Goal: Information Seeking & Learning: Learn about a topic

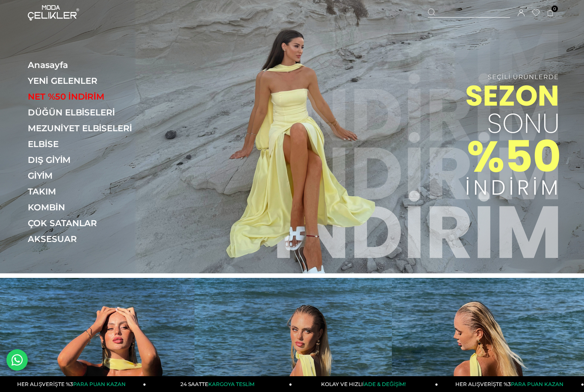
click at [405, 166] on img at bounding box center [292, 137] width 584 height 274
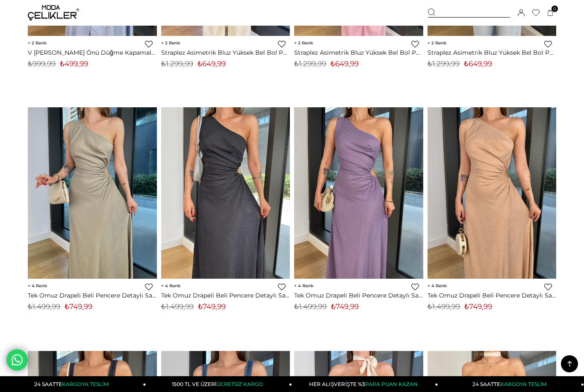
scroll to position [2929, 0]
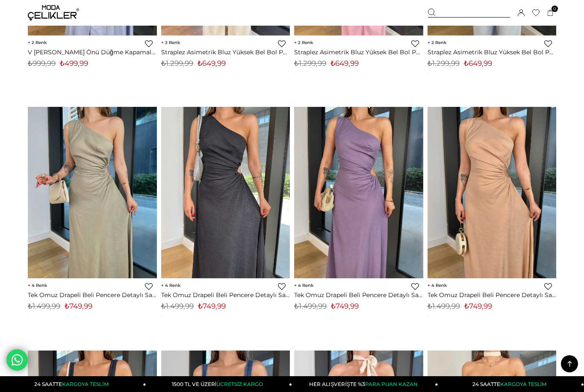
click at [59, 245] on img at bounding box center [92, 192] width 129 height 172
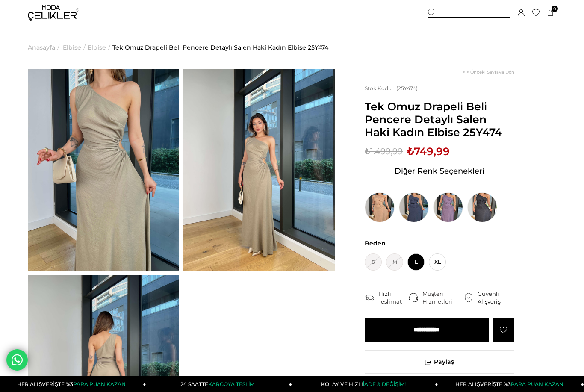
click at [77, 215] on img at bounding box center [103, 170] width 151 height 202
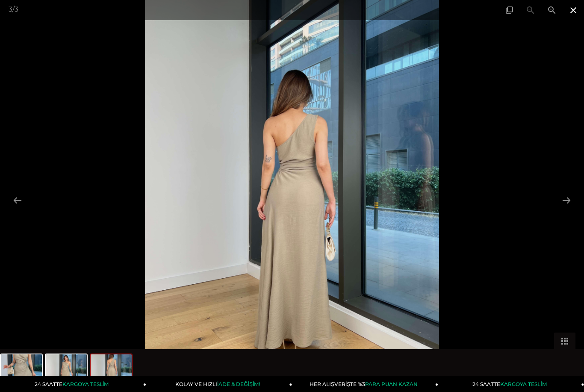
click at [574, 17] on span at bounding box center [573, 10] width 21 height 20
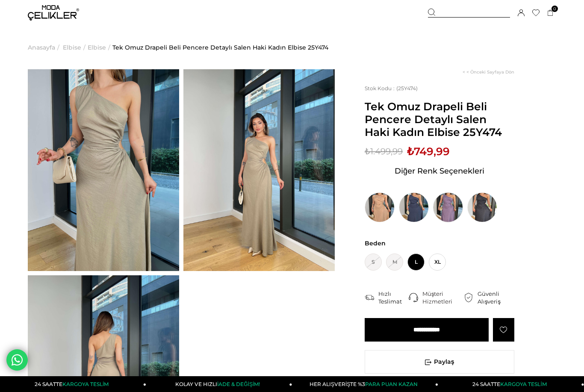
click at [461, 204] on img at bounding box center [448, 207] width 30 height 30
click at [452, 206] on img at bounding box center [448, 207] width 30 height 30
click at [447, 208] on img at bounding box center [448, 207] width 30 height 30
click at [445, 212] on img at bounding box center [448, 207] width 30 height 30
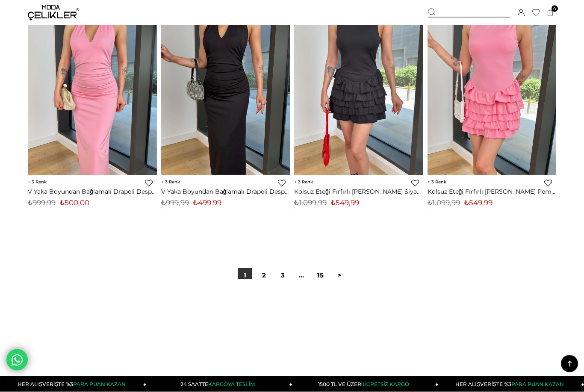
scroll to position [4713, 0]
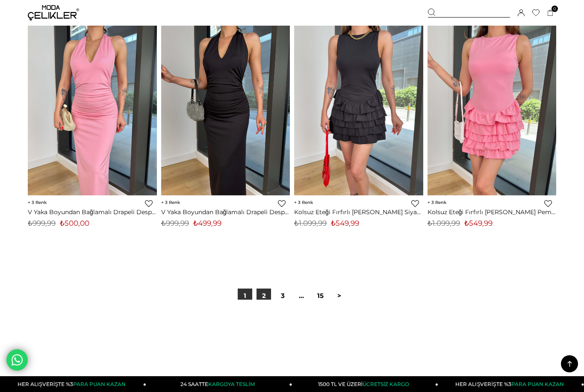
click at [265, 289] on link "2" at bounding box center [264, 296] width 15 height 15
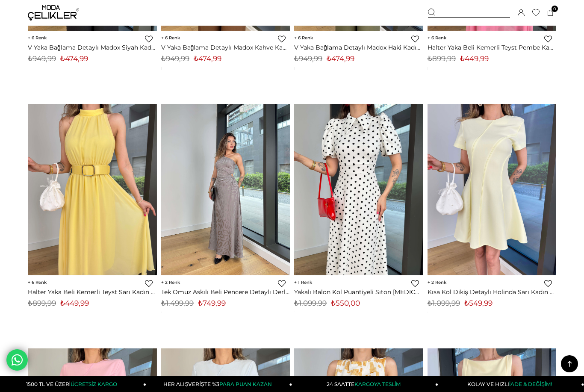
scroll to position [1658, 0]
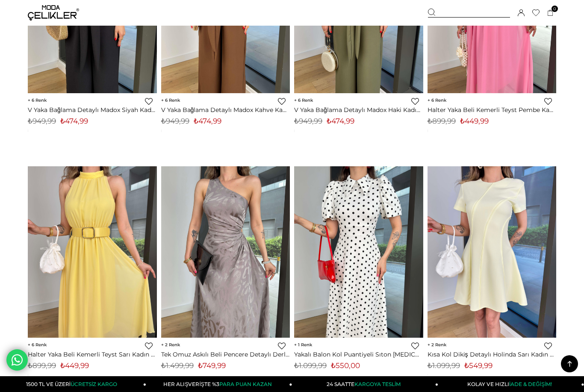
click at [266, 319] on img at bounding box center [225, 252] width 129 height 172
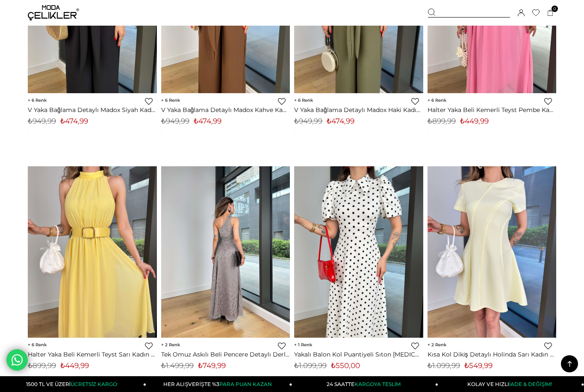
click at [266, 319] on img at bounding box center [225, 252] width 129 height 172
click at [265, 330] on img at bounding box center [225, 252] width 129 height 172
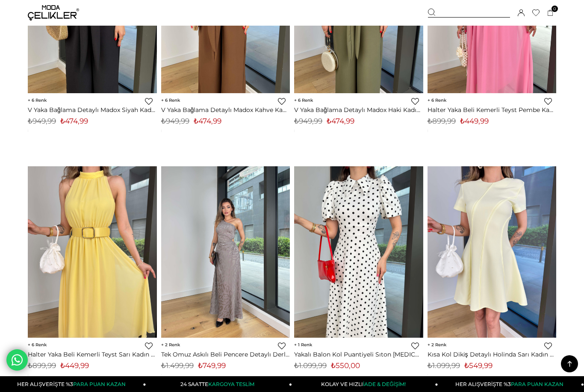
click at [226, 318] on img at bounding box center [225, 252] width 129 height 172
click at [203, 354] on link "Tek Omuz Askılı Beli Pencere Detaylı Derlon Gri Kadın Elbise 25Y414" at bounding box center [225, 355] width 129 height 8
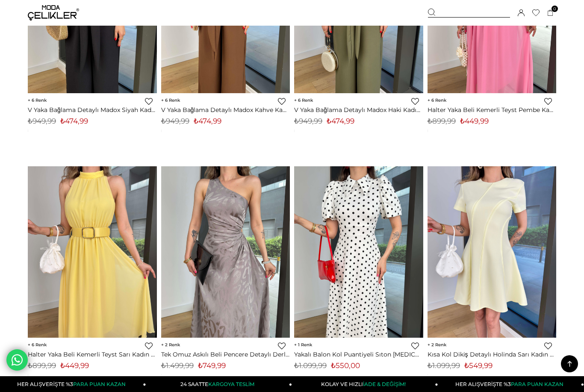
click at [186, 351] on link "Tek Omuz Askılı Beli Pencere Detaylı Derlon Gri Kadın Elbise 25Y414" at bounding box center [225, 355] width 129 height 8
click at [191, 369] on div "2 Favorilere Ekle Moda Celikler Tek Omuz Askılı Beli Pencere Detaylı Derlon Gri…" at bounding box center [225, 356] width 129 height 36
click at [232, 305] on img at bounding box center [225, 252] width 129 height 172
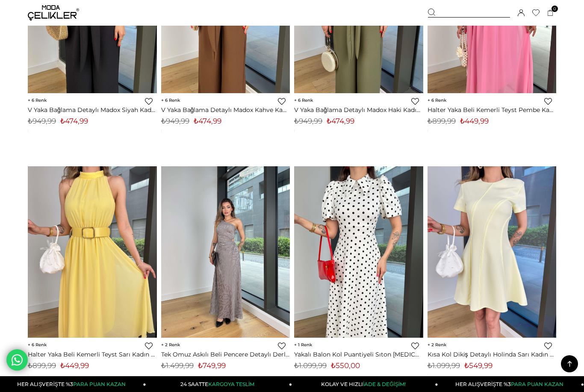
click at [226, 244] on img at bounding box center [225, 252] width 129 height 172
click at [232, 232] on img at bounding box center [225, 252] width 129 height 172
click at [233, 228] on img at bounding box center [225, 252] width 129 height 172
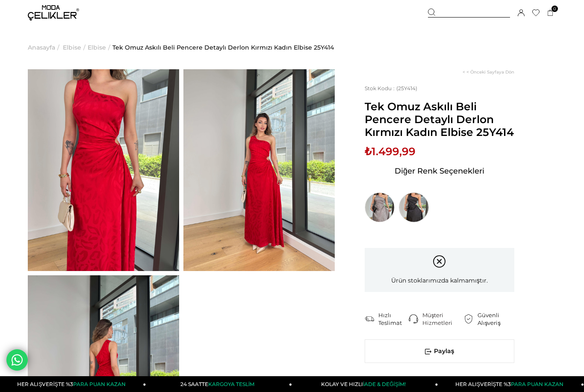
click at [418, 220] on img at bounding box center [414, 207] width 30 height 30
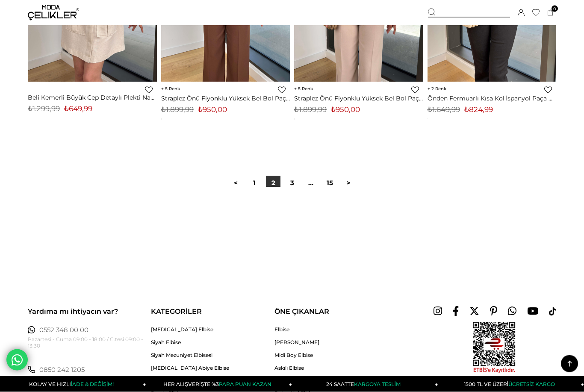
scroll to position [4840, 0]
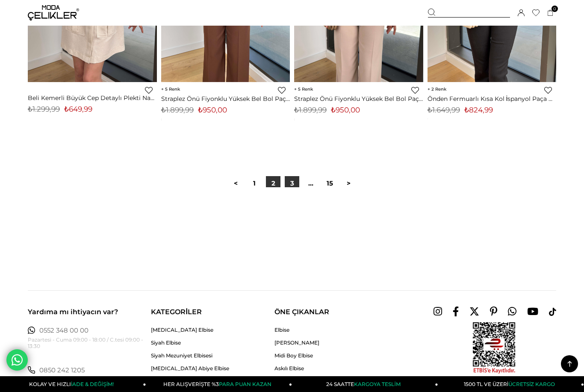
click at [294, 178] on link "3" at bounding box center [292, 183] width 15 height 15
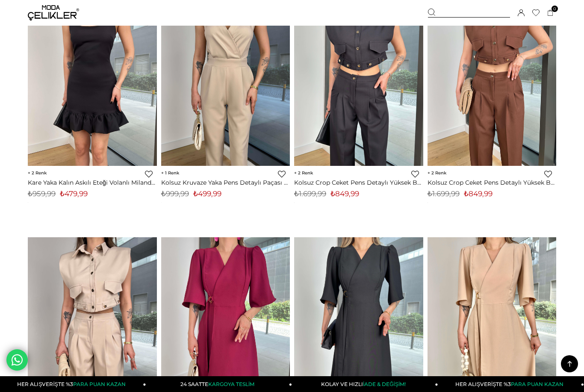
scroll to position [2065, 0]
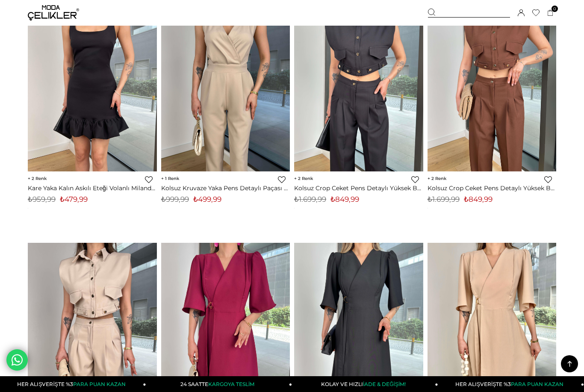
click at [381, 184] on link "Kolsuz Crop Ceket Pens Detaylı Yüksek Bel Pantolon Leyn Siyah Kadın Takım 25Y208" at bounding box center [358, 188] width 129 height 8
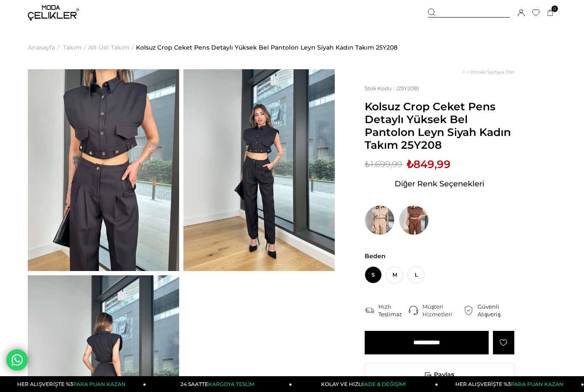
scroll to position [27, 0]
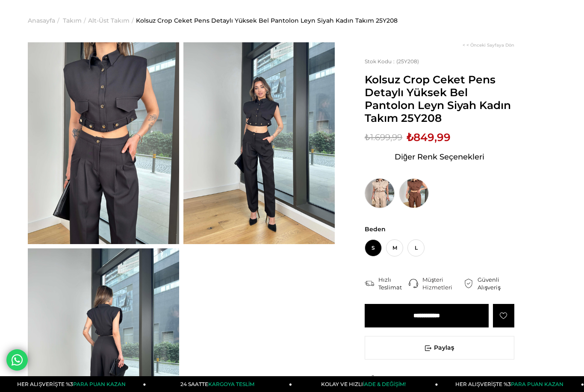
click at [381, 198] on img at bounding box center [380, 193] width 30 height 30
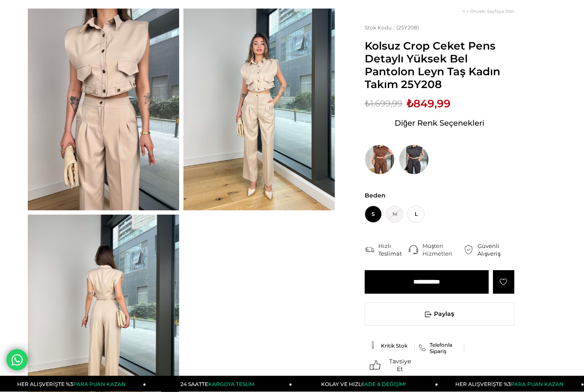
scroll to position [64, 0]
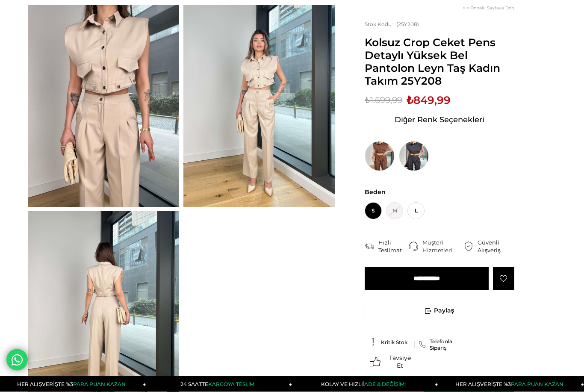
click at [68, 283] on img at bounding box center [103, 313] width 151 height 202
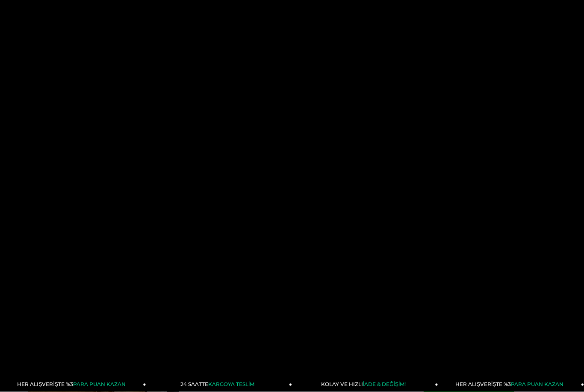
scroll to position [64, 0]
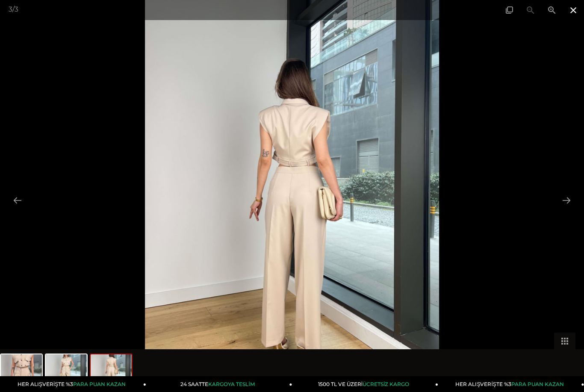
click at [579, 13] on span at bounding box center [573, 10] width 21 height 20
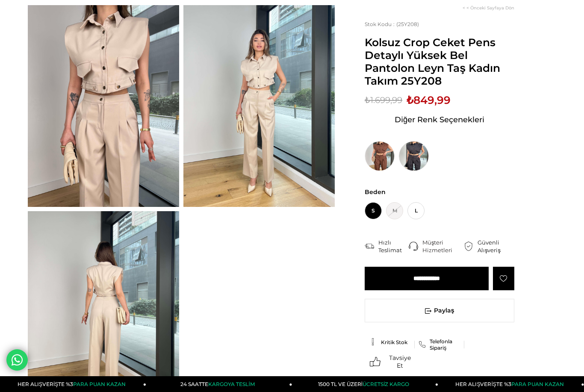
click at [421, 166] on img at bounding box center [414, 156] width 30 height 30
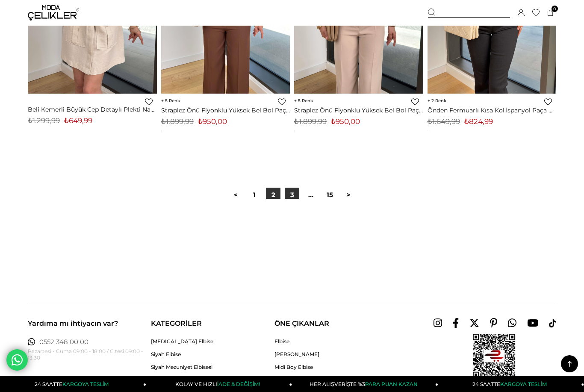
click at [299, 188] on link "3" at bounding box center [292, 195] width 15 height 15
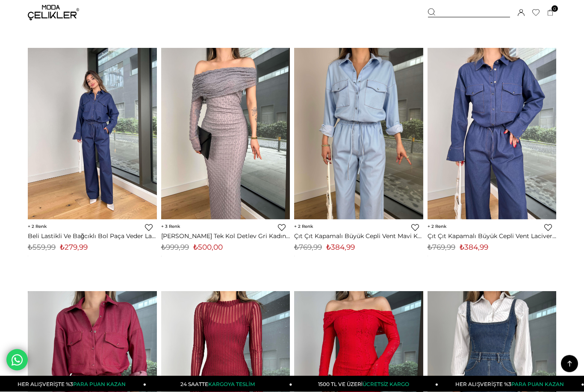
scroll to position [4449, 0]
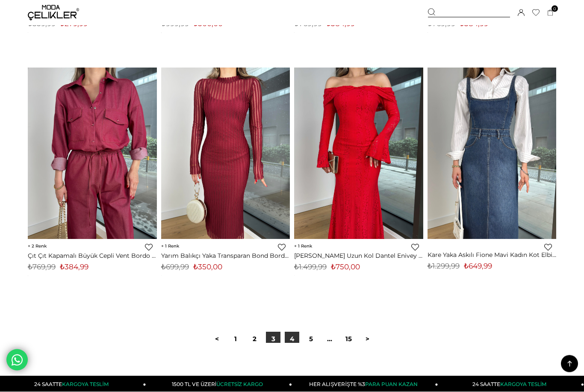
click at [289, 332] on link "4" at bounding box center [292, 339] width 15 height 15
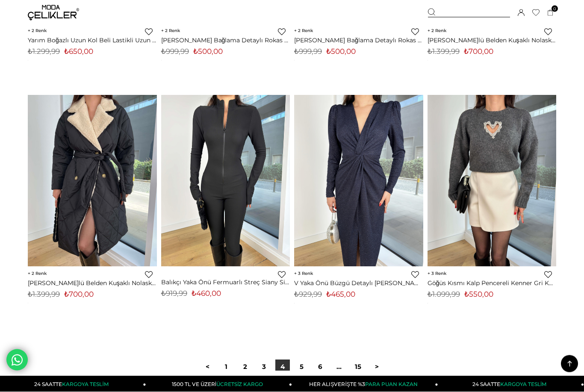
scroll to position [4657, 0]
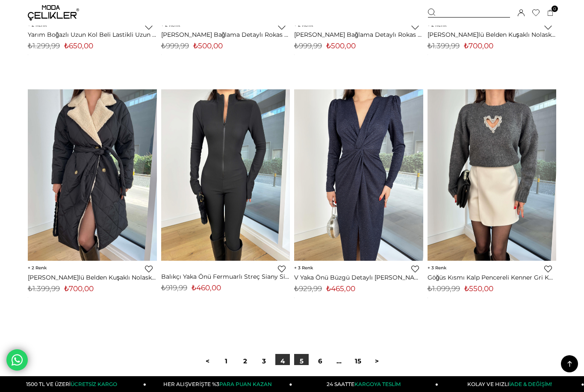
click at [301, 354] on link "5" at bounding box center [301, 361] width 15 height 15
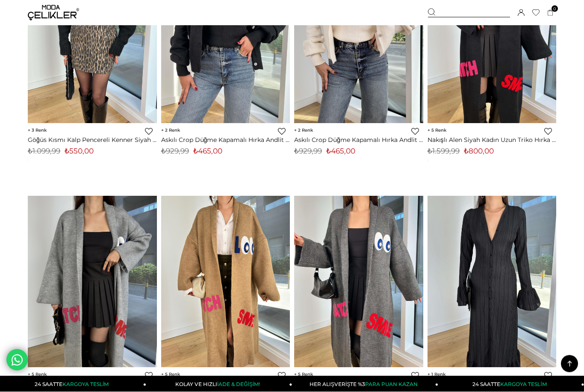
scroll to position [165, 0]
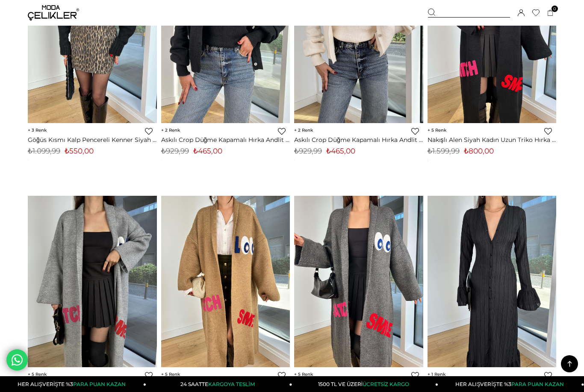
click at [484, 139] on link "Nakışlı Alen Siyah Kadın Uzun Triko Hırka 25K259" at bounding box center [492, 140] width 129 height 8
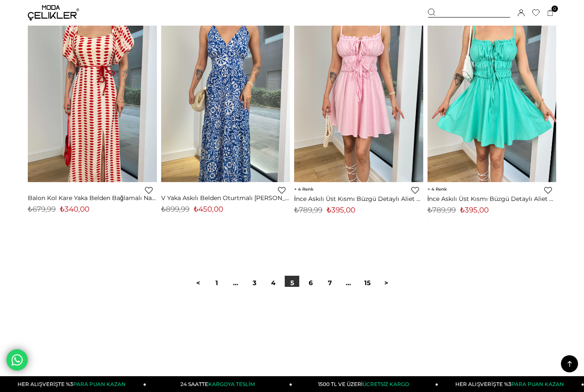
scroll to position [4746, 0]
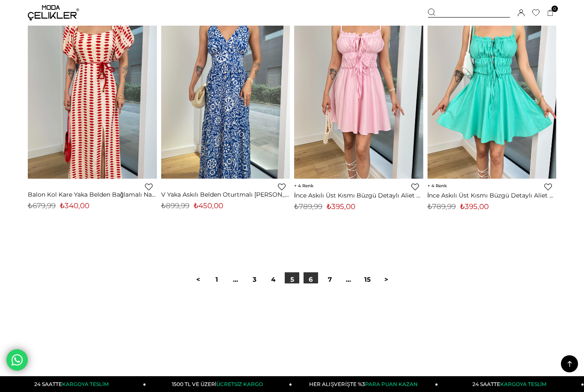
click at [312, 272] on link "6" at bounding box center [311, 279] width 15 height 15
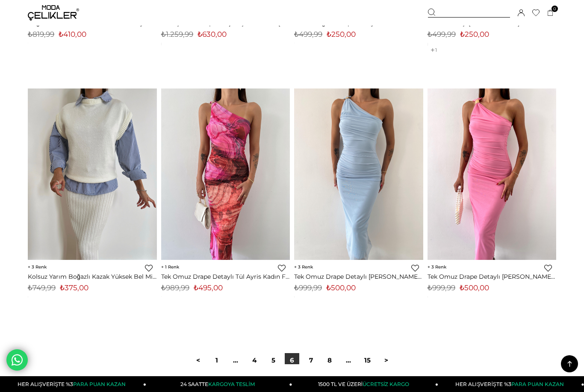
scroll to position [4677, 0]
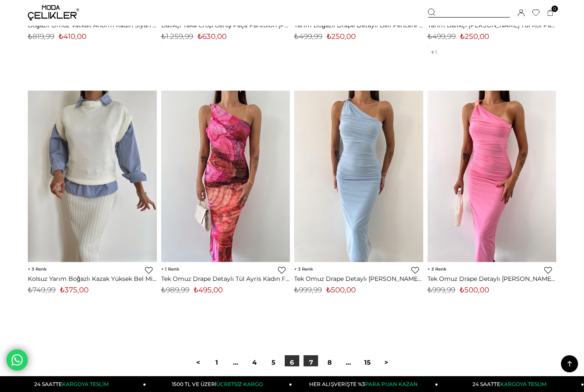
click at [308, 355] on link "7" at bounding box center [311, 362] width 15 height 15
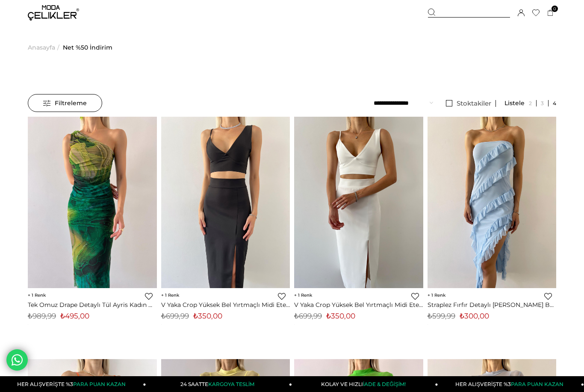
click at [49, 272] on img at bounding box center [92, 203] width 129 height 172
click at [44, 314] on span "₺989,99" at bounding box center [42, 316] width 28 height 9
click at [43, 304] on link "Tek Omuz Drape Detaylı Tül Ayris Kadın Haki Elbise 23Y000569" at bounding box center [92, 305] width 129 height 8
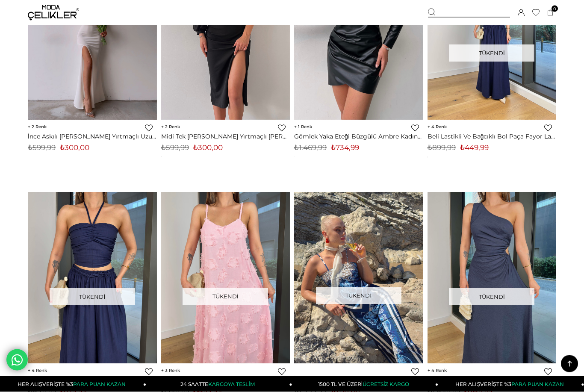
scroll to position [1671, 0]
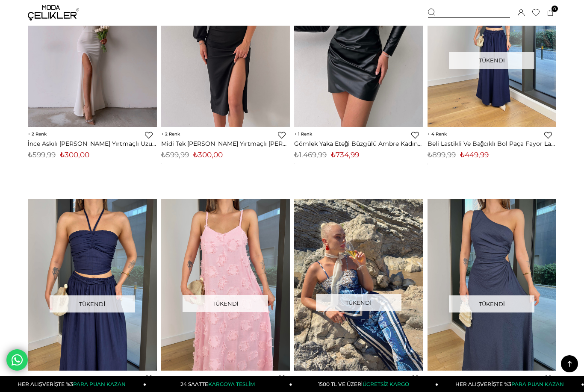
scroll to position [4769, 0]
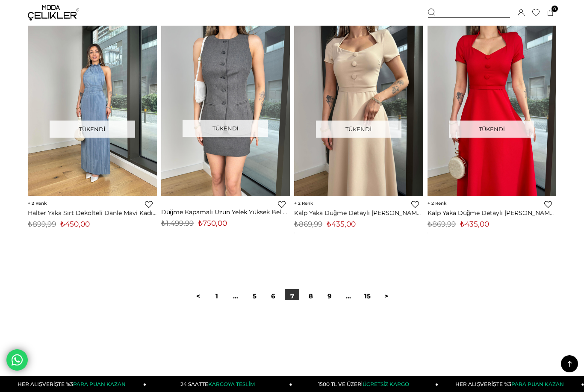
click at [39, 9] on img at bounding box center [53, 12] width 51 height 15
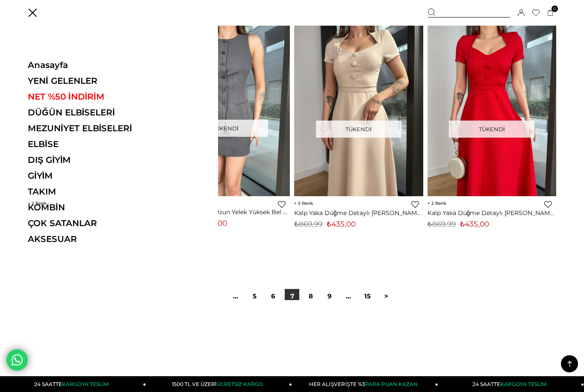
click at [50, 20] on img at bounding box center [53, 12] width 51 height 15
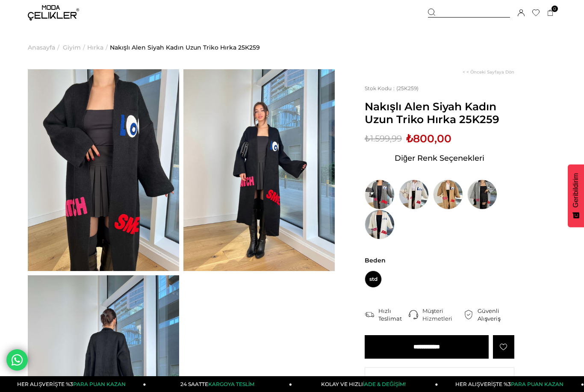
click at [156, 257] on img at bounding box center [103, 170] width 151 height 202
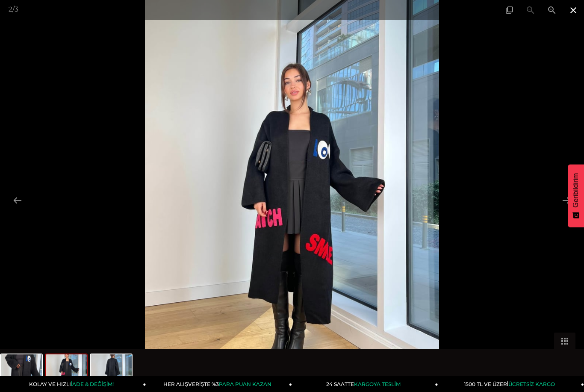
click at [573, 9] on span at bounding box center [573, 10] width 21 height 20
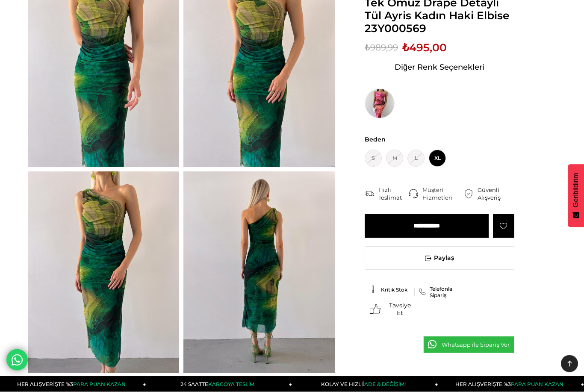
scroll to position [104, 0]
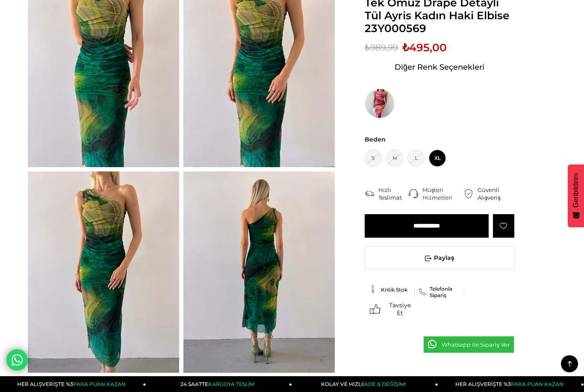
click at [59, 292] on img at bounding box center [103, 272] width 151 height 202
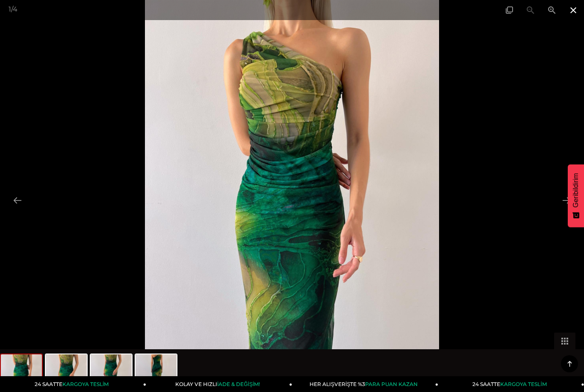
click at [576, 15] on span at bounding box center [573, 10] width 21 height 20
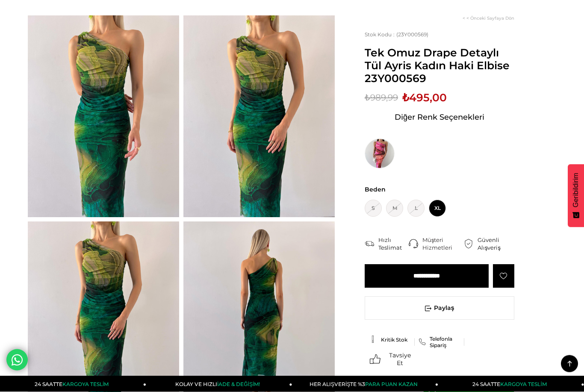
scroll to position [0, 0]
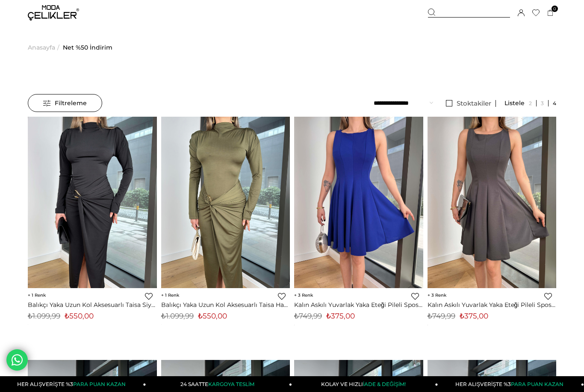
click at [55, 18] on img at bounding box center [53, 12] width 51 height 15
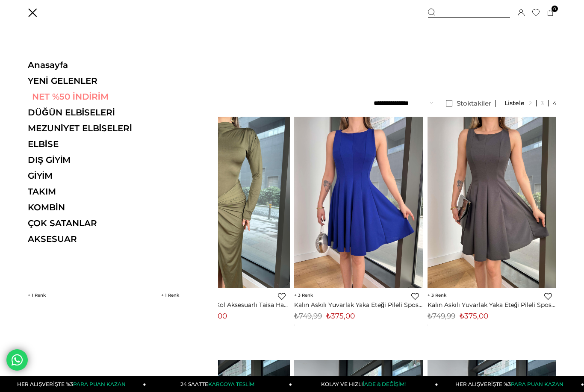
click at [74, 100] on link "NET %50 İNDİRİM" at bounding box center [87, 96] width 118 height 10
click at [58, 212] on link "KOMBİN" at bounding box center [87, 207] width 118 height 10
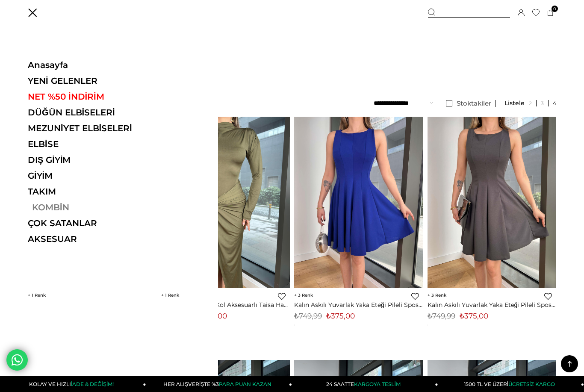
scroll to position [4699, 0]
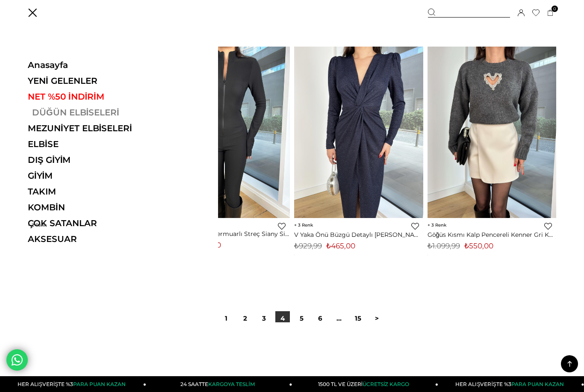
click at [88, 116] on link "DÜĞÜN ELBİSELERİ" at bounding box center [87, 112] width 118 height 10
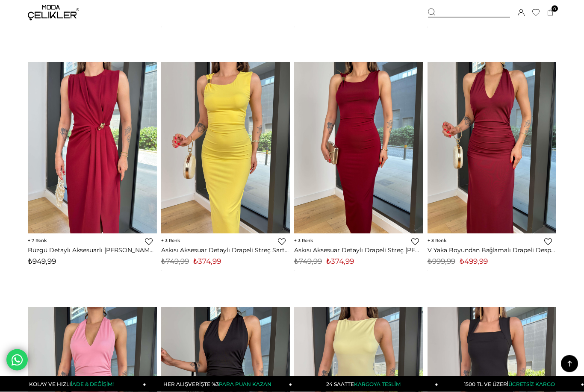
click at [48, 14] on img at bounding box center [53, 12] width 51 height 15
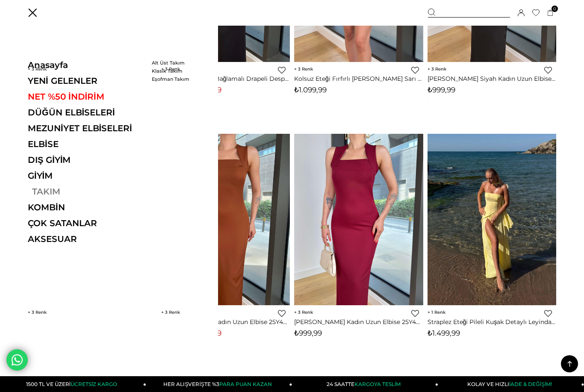
scroll to position [3375, 0]
